Goal: Information Seeking & Learning: Learn about a topic

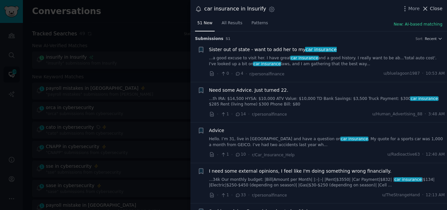
click at [429, 8] on icon at bounding box center [425, 8] width 7 height 7
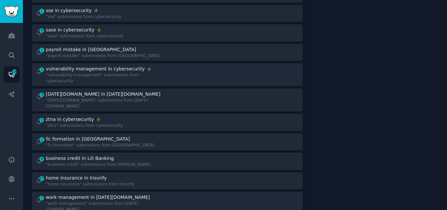
scroll to position [159, 0]
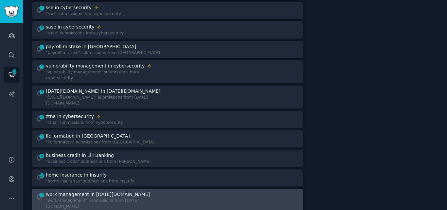
click at [107, 191] on div "work management in [DATE][DOMAIN_NAME]" at bounding box center [98, 194] width 104 height 7
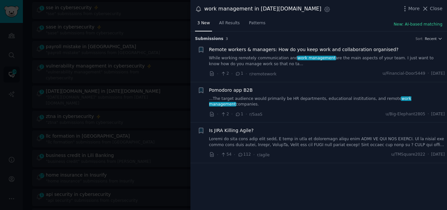
click at [337, 56] on link "While working remotely communication and work management are the main aspects o…" at bounding box center [327, 60] width 236 height 11
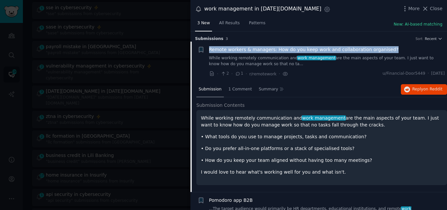
drag, startPoint x: 385, startPoint y: 39, endPoint x: 208, endPoint y: 48, distance: 177.2
click at [208, 48] on div "+ Remote workers & managers: How do you keep work and collaboration organised? …" at bounding box center [322, 61] width 248 height 31
copy span "Remote workers & managers: How do you keep work and collaboration organised?"
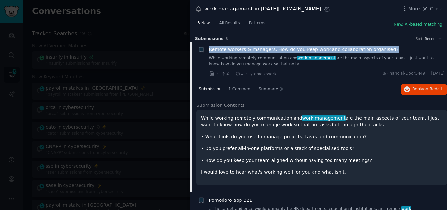
drag, startPoint x: 387, startPoint y: 49, endPoint x: 208, endPoint y: 49, distance: 178.9
click at [208, 49] on div "+ Remote workers & managers: How do you keep work and collaboration organised? …" at bounding box center [322, 61] width 248 height 31
copy span "Remote workers & managers: How do you keep work and collaboration organised?"
click at [271, 51] on span "Remote workers & managers: How do you keep work and collaboration organised?" at bounding box center [304, 49] width 190 height 7
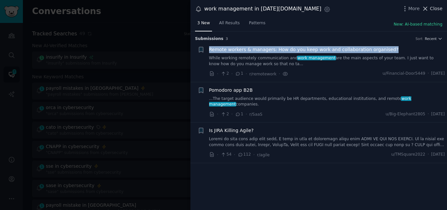
click at [431, 8] on button "Close" at bounding box center [432, 8] width 21 height 7
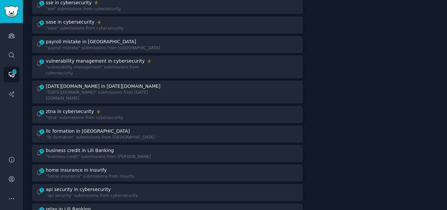
scroll to position [167, 0]
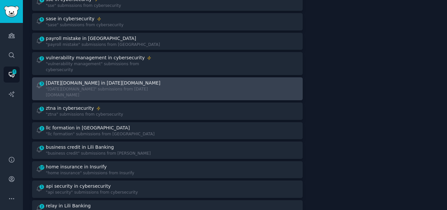
click at [124, 87] on link "3 monday.com in Monday.com "monday.com" submissions from Monday.com" at bounding box center [167, 88] width 271 height 23
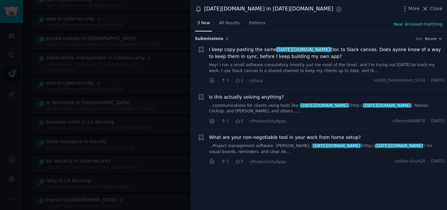
click at [263, 143] on link "...Project management software: Trello, Asana, [ monday.com ](http:// monday.co…" at bounding box center [327, 148] width 236 height 11
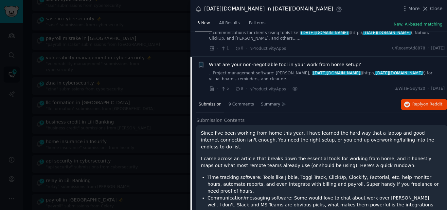
scroll to position [70, 0]
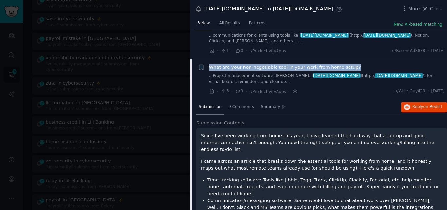
drag, startPoint x: 352, startPoint y: 62, endPoint x: 210, endPoint y: 61, distance: 141.5
click at [210, 64] on div "What are your non-negotiable tool in your work from home setup?" at bounding box center [327, 67] width 236 height 7
copy span "What are your non-negotiable tool in your work from home setup?"
click at [210, 64] on span "What are your non-negotiable tool in your work from home setup?" at bounding box center [285, 67] width 152 height 7
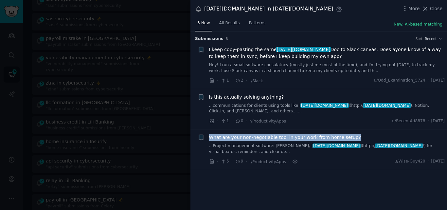
click at [264, 134] on span "What are your non-negotiable tool in your work from home setup?" at bounding box center [285, 137] width 152 height 7
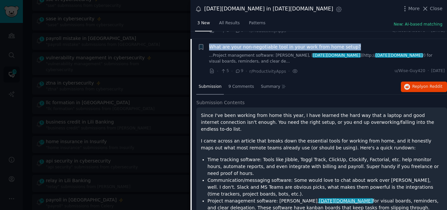
scroll to position [92, 0]
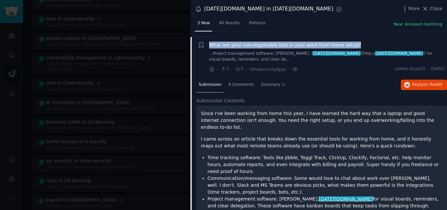
click at [240, 42] on span "What are your non-negotiable tool in your work from home setup?" at bounding box center [285, 45] width 152 height 7
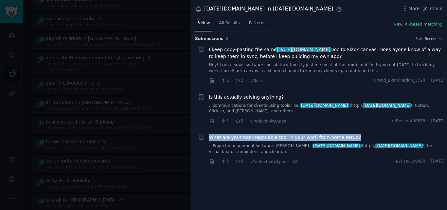
click at [277, 105] on link "...communications for clients using tools like [ monday.com ](http:// monday.co…" at bounding box center [327, 108] width 236 height 11
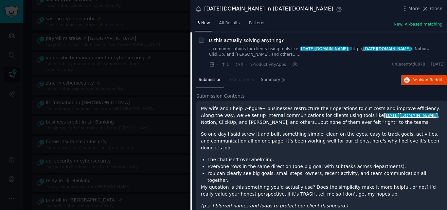
scroll to position [58, 0]
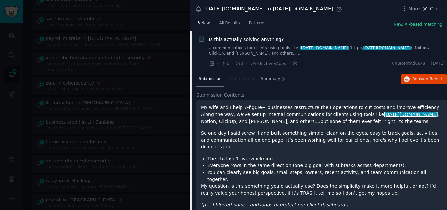
click at [429, 10] on icon at bounding box center [425, 8] width 7 height 7
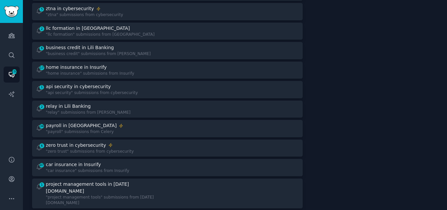
scroll to position [243, 0]
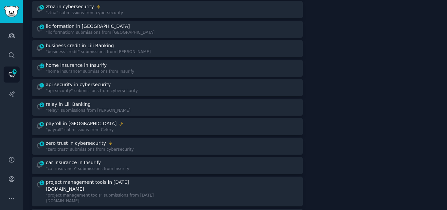
drag, startPoint x: 446, startPoint y: 82, endPoint x: 445, endPoint y: 89, distance: 6.9
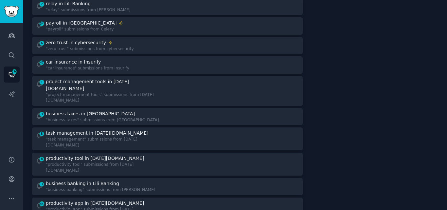
scroll to position [344, 0]
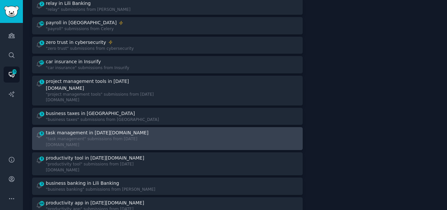
click at [96, 129] on div "task management in [DATE][DOMAIN_NAME]" at bounding box center [97, 132] width 103 height 7
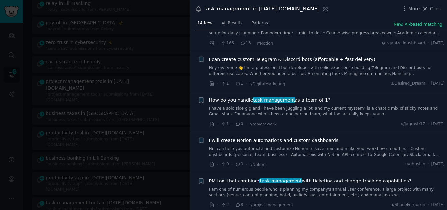
scroll to position [398, 0]
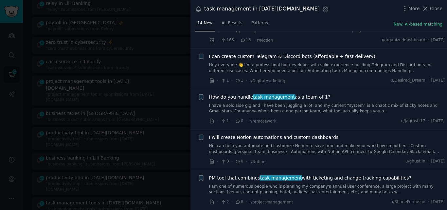
click at [300, 187] on link "I am one of numerous people who is planning my company's annual user conference…" at bounding box center [327, 189] width 236 height 11
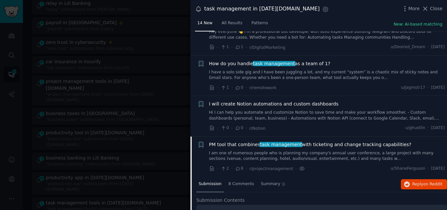
scroll to position [536, 0]
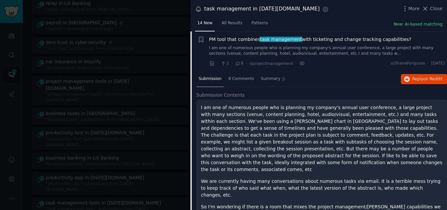
click at [244, 38] on span "PM tool that combines task management with ticketing and change tracking capabi…" at bounding box center [310, 39] width 203 height 7
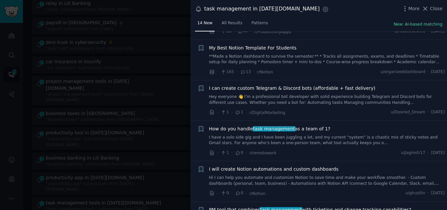
scroll to position [363, 0]
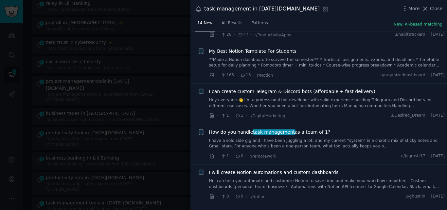
click at [333, 142] on link "I have a solo side gig and I have been juggling a lot, and my current “system” …" at bounding box center [327, 143] width 236 height 11
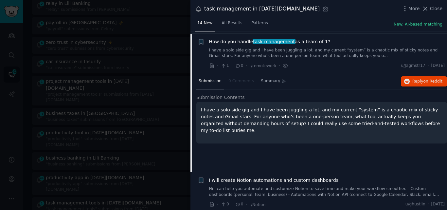
scroll to position [455, 0]
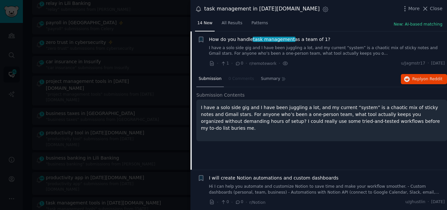
drag, startPoint x: 324, startPoint y: 37, endPoint x: 206, endPoint y: 40, distance: 118.0
click at [206, 40] on div "+ How do you handle task management as a team of 1? I have a solo side gig and …" at bounding box center [322, 51] width 248 height 31
copy span "How do you handle task management as a team of 1?"
